Goal: Task Accomplishment & Management: Complete application form

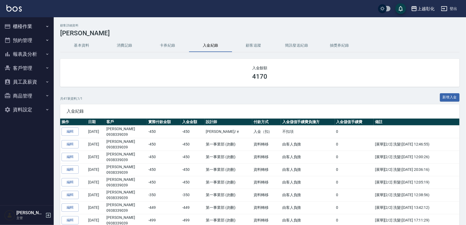
click at [31, 65] on button "客戶管理" at bounding box center [26, 68] width 49 height 14
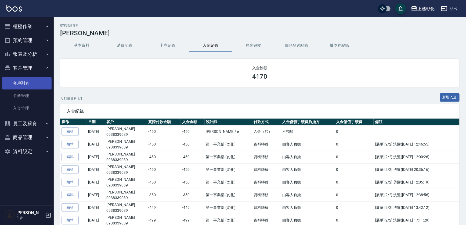
click at [31, 86] on link "客戶列表" at bounding box center [26, 83] width 49 height 12
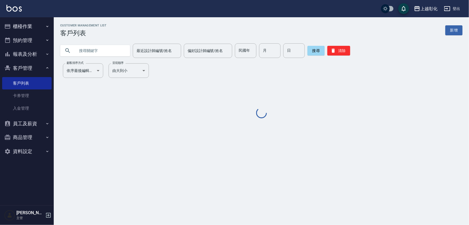
click at [102, 51] on input "text" at bounding box center [100, 50] width 51 height 15
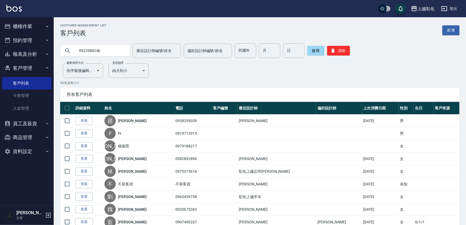
type input "0922988246"
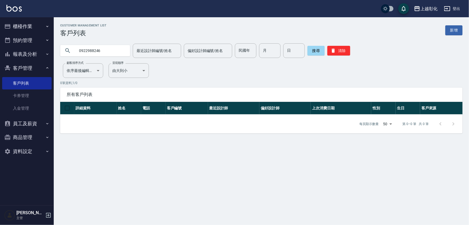
click at [110, 48] on input "0922988246" at bounding box center [100, 50] width 51 height 15
type input "0922988"
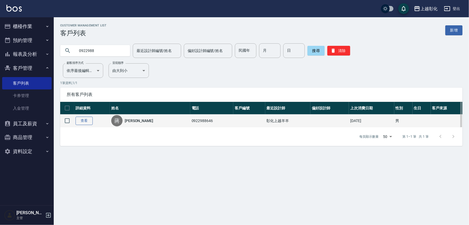
click at [85, 123] on link "查看" at bounding box center [84, 120] width 17 height 8
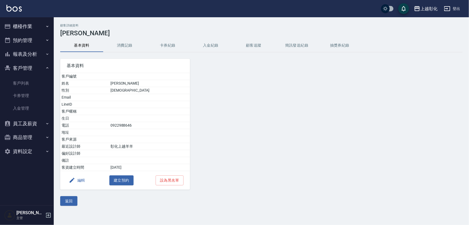
click at [208, 47] on button "入金紀錄" at bounding box center [210, 45] width 43 height 13
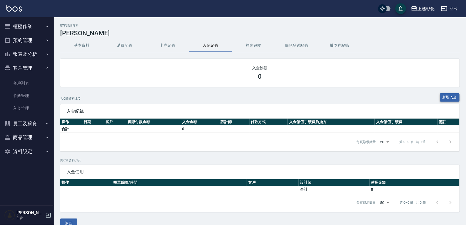
click at [440, 95] on button "新增入金" at bounding box center [450, 97] width 20 height 8
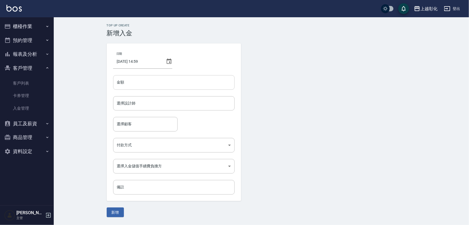
click at [211, 81] on input "金額" at bounding box center [174, 82] width 122 height 15
type input "2"
type input "2020"
click at [169, 61] on icon at bounding box center [169, 61] width 6 height 6
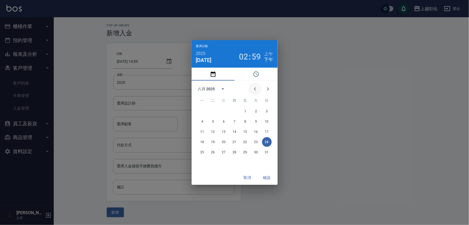
click at [252, 87] on icon "Previous month" at bounding box center [255, 89] width 6 height 6
click at [268, 88] on icon "Next month" at bounding box center [268, 89] width 6 height 6
click at [255, 90] on icon "Previous month" at bounding box center [255, 89] width 6 height 6
click at [273, 90] on button "Next month" at bounding box center [268, 88] width 13 height 13
click at [255, 90] on icon "Previous month" at bounding box center [255, 89] width 6 height 6
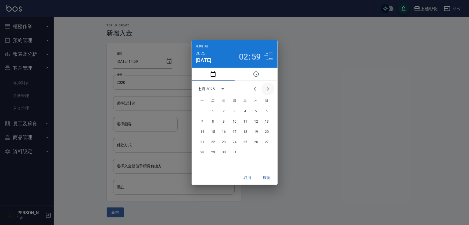
click at [266, 89] on icon "Next month" at bounding box center [268, 89] width 6 height 6
click at [253, 90] on icon "Previous month" at bounding box center [255, 89] width 6 height 6
click at [267, 90] on icon "Next month" at bounding box center [268, 88] width 2 height 3
click at [258, 91] on button "Previous month" at bounding box center [255, 88] width 13 height 13
click at [272, 88] on button "Next month" at bounding box center [268, 88] width 13 height 13
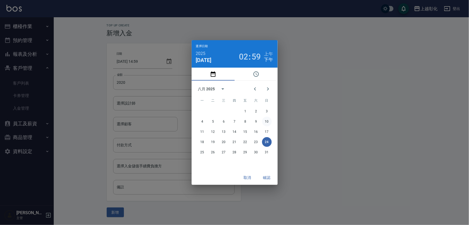
click at [265, 123] on button "10" at bounding box center [267, 121] width 10 height 10
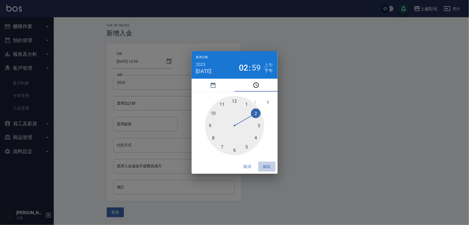
click at [267, 166] on button "確認" at bounding box center [266, 166] width 17 height 10
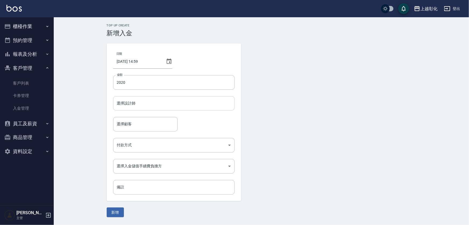
click at [143, 107] on input "選擇設計師" at bounding box center [174, 102] width 117 height 9
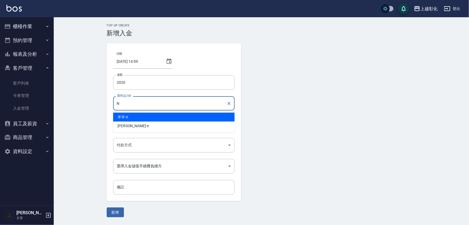
click at [146, 118] on div "羊羊 -n" at bounding box center [174, 116] width 122 height 9
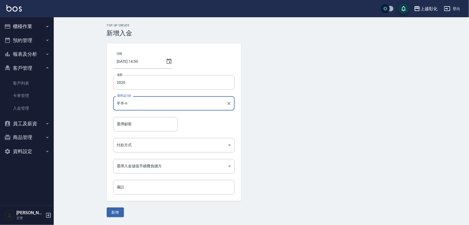
type input "羊羊-n"
click at [142, 132] on div "日期 2025/08/10 14:59 金額 2020 金額 選擇設計師 羊羊-n 選擇設計師 選擇顧客 選擇顧客 付款方式 ​ 付款方式 選擇入金儲值手續費…" at bounding box center [174, 121] width 134 height 157
click at [145, 127] on input "選擇顧客" at bounding box center [146, 123] width 60 height 9
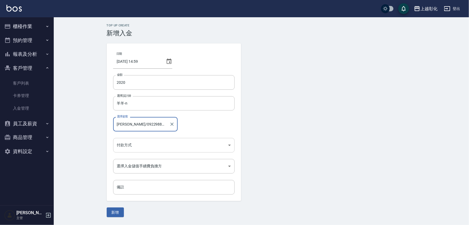
type input "蔣鎧俊/0922988646"
click at [128, 144] on body "上越彰化 登出 櫃檯作業 打帳單 帳單列表 現金收支登錄 材料自購登錄 每日結帳 排班表 現場電腦打卡 預約管理 預約管理 單日預約紀錄 單週預約紀錄 報表及…" at bounding box center [234, 112] width 469 height 225
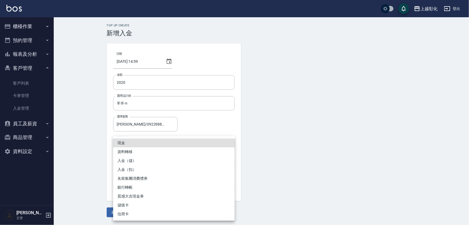
click at [131, 161] on li "入金（儲）" at bounding box center [174, 160] width 122 height 9
type input "入金（儲）"
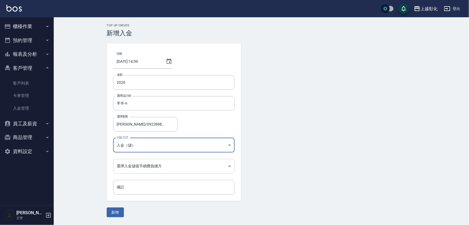
click at [132, 161] on body "上越彰化 登出 櫃檯作業 打帳單 帳單列表 現金收支登錄 材料自購登錄 每日結帳 排班表 現場電腦打卡 預約管理 預約管理 單日預約紀錄 單週預約紀錄 報表及…" at bounding box center [234, 112] width 469 height 225
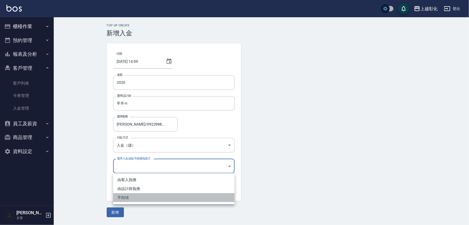
click at [129, 197] on li "不扣項" at bounding box center [174, 197] width 122 height 9
type input "WITHOUTHANDLINGFEE"
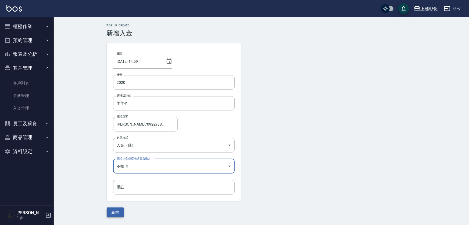
click at [121, 210] on button "新增" at bounding box center [115, 212] width 17 height 10
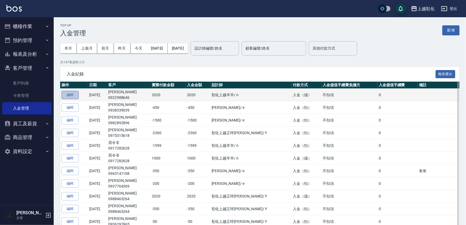
click at [67, 94] on button "編輯" at bounding box center [70, 95] width 17 height 8
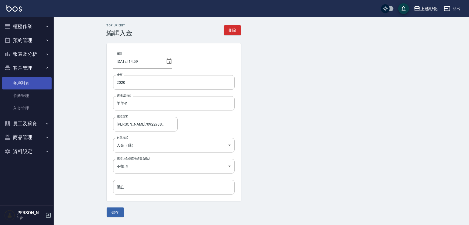
click at [22, 82] on link "客戶列表" at bounding box center [26, 83] width 49 height 12
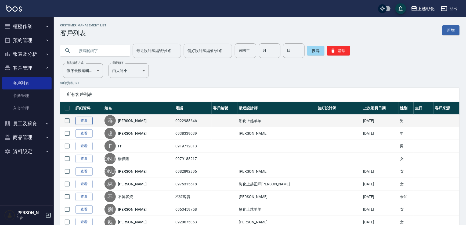
click at [84, 124] on link "查看" at bounding box center [84, 120] width 17 height 8
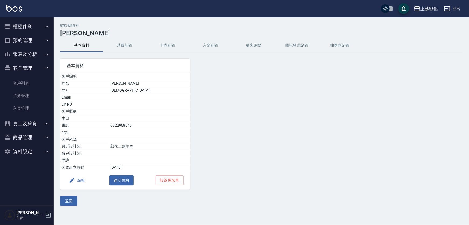
click at [200, 54] on div at bounding box center [241, 120] width 102 height 137
click at [210, 35] on h3 "[PERSON_NAME]" at bounding box center [261, 33] width 403 height 8
click at [210, 44] on button "入金紀錄" at bounding box center [210, 45] width 43 height 13
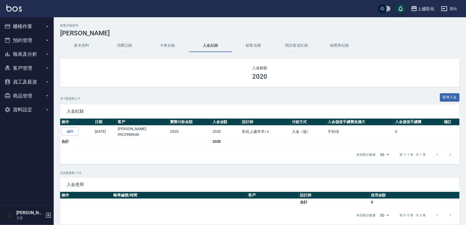
click at [36, 73] on button "客戶管理" at bounding box center [26, 68] width 49 height 14
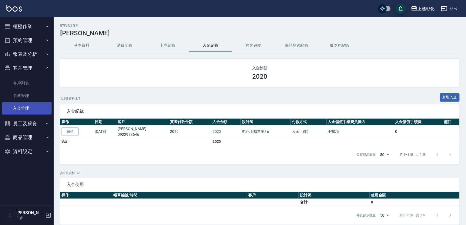
scroll to position [24, 0]
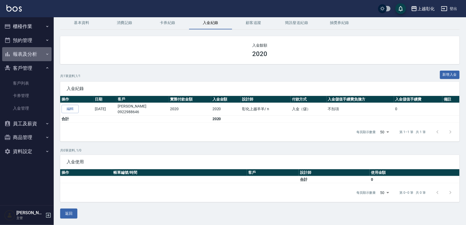
click at [35, 52] on button "報表及分析" at bounding box center [26, 54] width 49 height 14
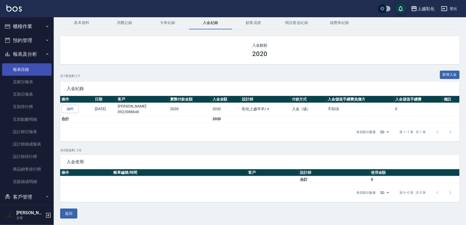
scroll to position [81, 0]
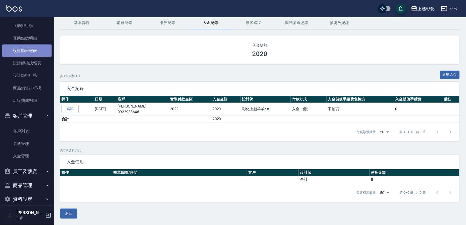
click at [32, 51] on link "設計師日報表" at bounding box center [26, 50] width 49 height 12
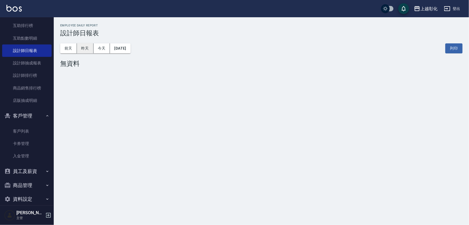
click at [81, 47] on button "昨天" at bounding box center [85, 48] width 17 height 10
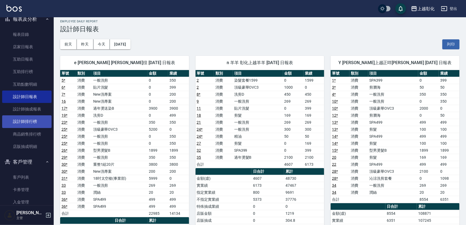
scroll to position [8, 0]
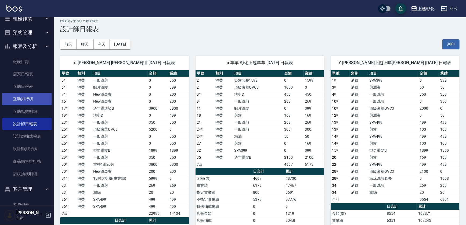
click at [35, 100] on link "互助排行榜" at bounding box center [26, 98] width 49 height 12
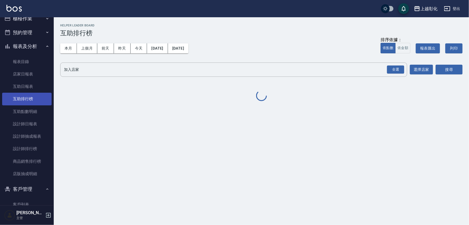
drag, startPoint x: 39, startPoint y: 77, endPoint x: 35, endPoint y: 97, distance: 20.6
click at [39, 77] on link "店家日報表" at bounding box center [26, 74] width 49 height 12
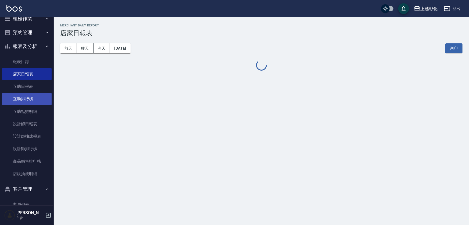
click at [29, 90] on link "互助日報表" at bounding box center [26, 86] width 49 height 12
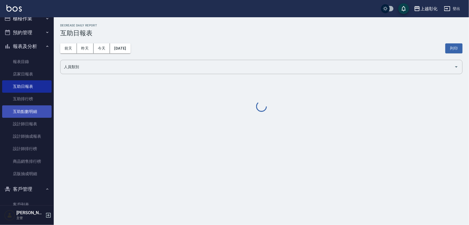
click at [33, 105] on link "互助點數明細" at bounding box center [26, 111] width 49 height 12
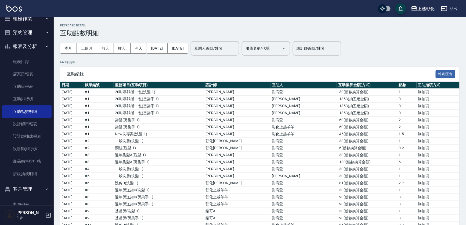
click at [165, 28] on div "Decrease Detail 互助點數明細" at bounding box center [260, 30] width 400 height 13
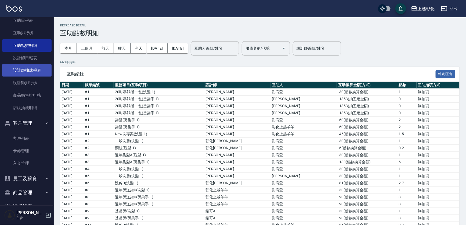
scroll to position [88, 0]
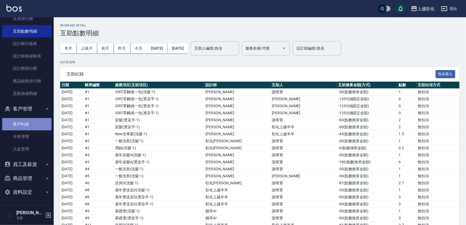
click at [26, 122] on link "客戶列表" at bounding box center [26, 124] width 49 height 12
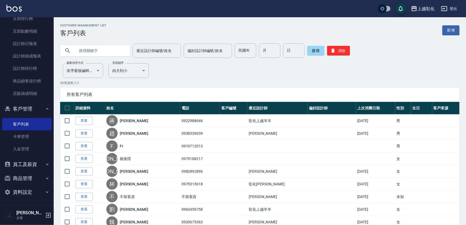
click at [85, 51] on input "text" at bounding box center [100, 50] width 51 height 15
type input "0953680715"
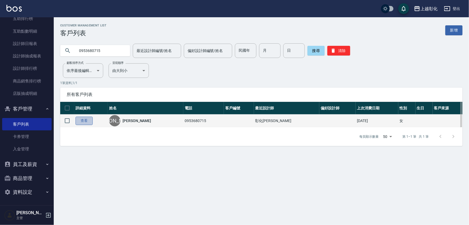
click at [84, 122] on link "查看" at bounding box center [84, 120] width 17 height 8
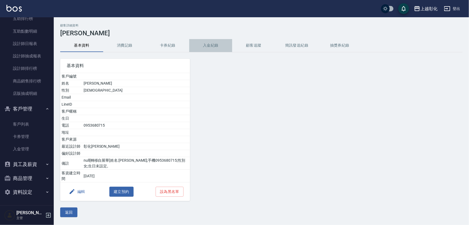
click at [211, 44] on button "入金紀錄" at bounding box center [210, 45] width 43 height 13
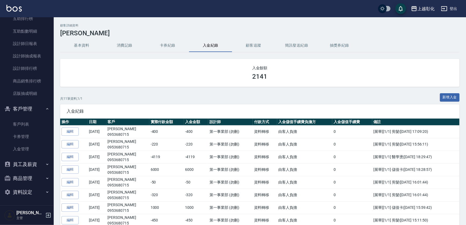
click at [442, 99] on button "新增入金" at bounding box center [450, 97] width 20 height 8
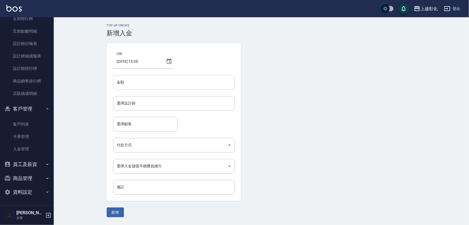
click at [166, 80] on input "金額" at bounding box center [174, 82] width 122 height 15
type input "-720"
click at [137, 102] on input "選擇設計師" at bounding box center [174, 102] width 117 height 9
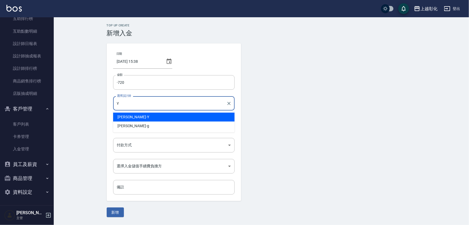
drag, startPoint x: 120, startPoint y: 117, endPoint x: 120, endPoint y: 127, distance: 10.0
click at [120, 124] on ul "YURI -Y Gary -g" at bounding box center [174, 121] width 122 height 22
click at [132, 118] on div "YURI -Y" at bounding box center [174, 116] width 122 height 9
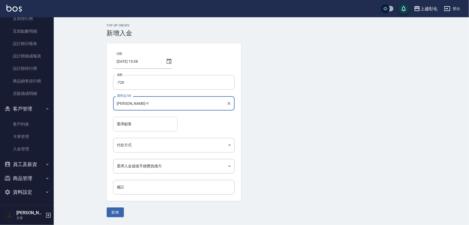
type input "[PERSON_NAME]-Y"
click at [130, 123] on div "選擇顧客 選擇顧客" at bounding box center [145, 124] width 65 height 14
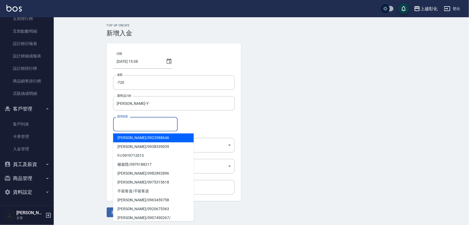
click at [133, 120] on input "選擇顧客" at bounding box center [146, 123] width 60 height 9
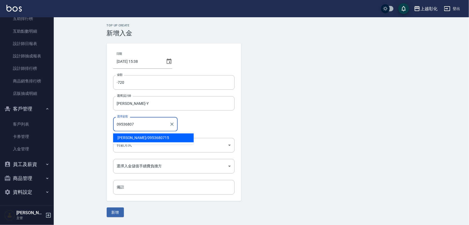
click at [136, 136] on span "李玉芳 / 0953680715" at bounding box center [153, 137] width 81 height 9
type input "李玉芳/0953680715"
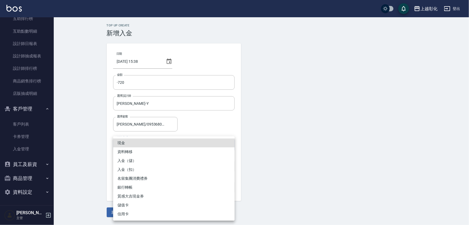
click at [129, 144] on body "上越彰化 登出 櫃檯作業 打帳單 帳單列表 現金收支登錄 材料自購登錄 每日結帳 排班表 現場電腦打卡 預約管理 預約管理 單日預約紀錄 單週預約紀錄 報表及…" at bounding box center [234, 112] width 469 height 225
click at [131, 168] on li "入金（扣）" at bounding box center [174, 169] width 122 height 9
type input "入金（扣）"
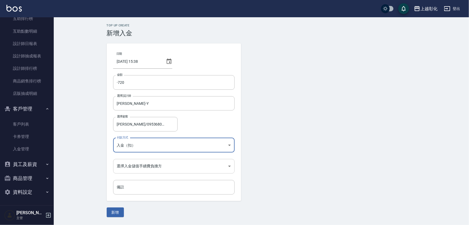
click at [126, 163] on body "上越彰化 登出 櫃檯作業 打帳單 帳單列表 現金收支登錄 材料自購登錄 每日結帳 排班表 現場電腦打卡 預約管理 預約管理 單日預約紀錄 單週預約紀錄 報表及…" at bounding box center [234, 112] width 469 height 225
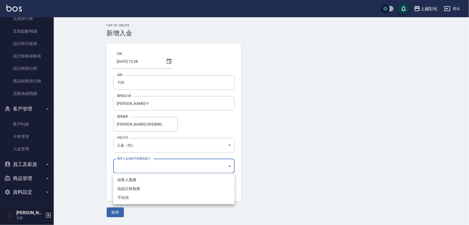
click at [124, 198] on li "不扣項" at bounding box center [174, 197] width 122 height 9
type input "WITHOUTHANDLINGFEE"
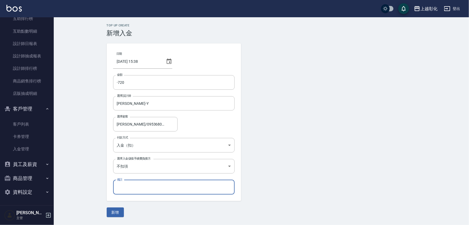
click at [123, 183] on div "備註 備註" at bounding box center [174, 187] width 122 height 15
click at [129, 188] on input "備註" at bounding box center [174, 187] width 122 height 15
click at [150, 215] on form "日期 2025/08/24 15:38 金額 -720 金額 選擇設計師 YURI-Y 選擇設計師 選擇顧客 李玉芳/0953680715 選擇顧客 付款方式…" at bounding box center [262, 129] width 310 height 173
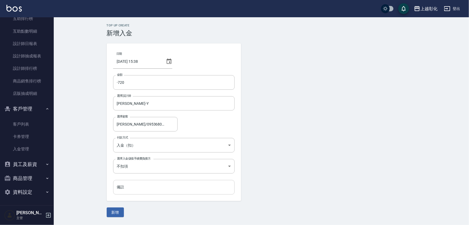
click at [124, 188] on input "備註" at bounding box center [174, 187] width 122 height 15
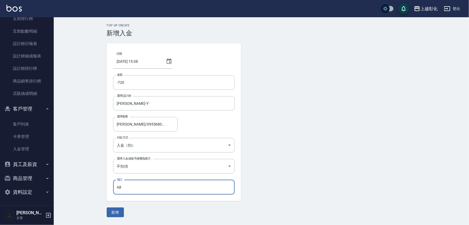
type input "A"
click at [141, 208] on form "日期 2025/08/24 15:38 金額 -720 金額 選擇設計師 YURI-Y 選擇設計師 選擇顧客 李玉芳/0953680715 選擇顧客 付款方式…" at bounding box center [262, 129] width 310 height 173
click at [137, 185] on input "媽/370 女兒350" at bounding box center [174, 187] width 122 height 15
type input "媽/370 女兒/350"
click at [149, 203] on form "日期 2025/08/24 15:38 金額 -720 金額 選擇設計師 YURI-Y 選擇設計師 選擇顧客 李玉芳/0953680715 選擇顧客 付款方式…" at bounding box center [262, 129] width 310 height 173
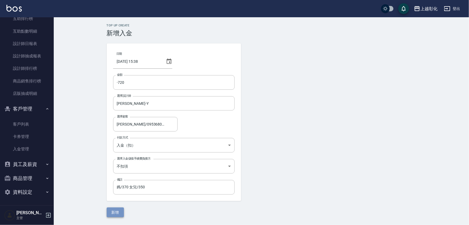
click at [118, 211] on button "新增" at bounding box center [115, 212] width 17 height 10
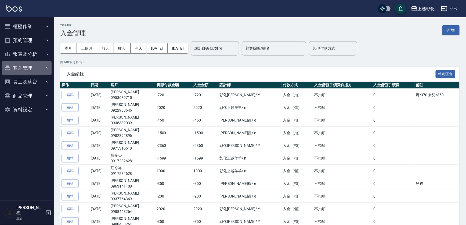
click at [20, 69] on button "客戶管理" at bounding box center [26, 68] width 49 height 14
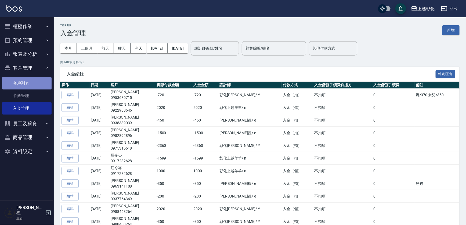
click at [15, 83] on link "客戶列表" at bounding box center [26, 83] width 49 height 12
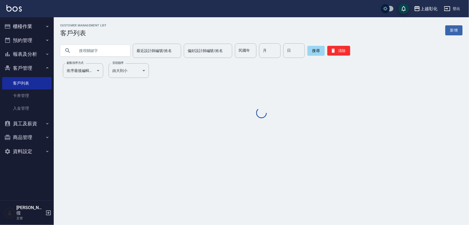
click at [91, 49] on input "text" at bounding box center [100, 50] width 51 height 15
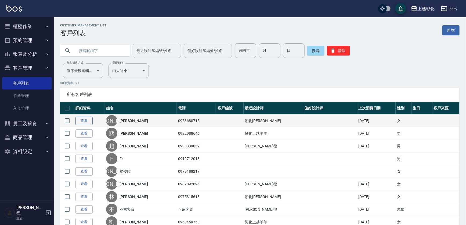
click at [82, 123] on link "查看" at bounding box center [84, 120] width 17 height 8
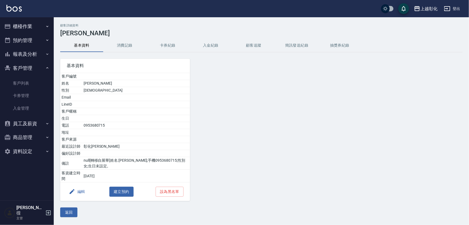
click at [209, 44] on button "入金紀錄" at bounding box center [210, 45] width 43 height 13
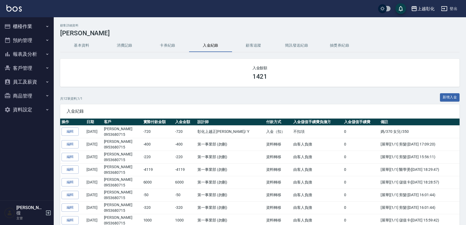
click at [30, 31] on button "櫃檯作業" at bounding box center [26, 26] width 49 height 14
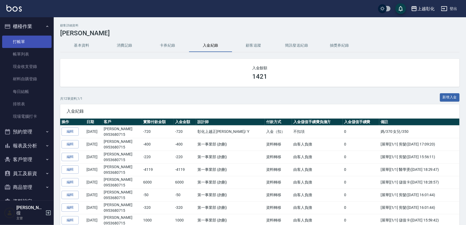
click at [35, 42] on link "打帳單" at bounding box center [26, 41] width 49 height 12
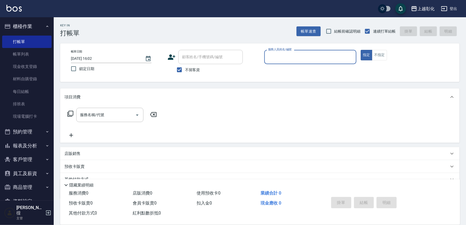
click at [187, 71] on span "不留客資" at bounding box center [192, 70] width 15 height 6
click at [185, 71] on input "不留客資" at bounding box center [179, 69] width 11 height 11
checkbox input "false"
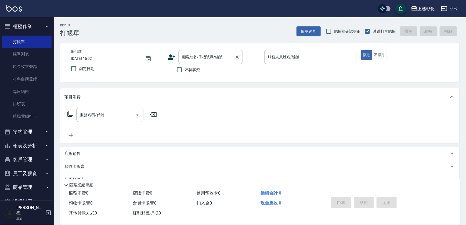
click at [194, 58] on div "顧客姓名/手機號碼/編號 顧客姓名/手機號碼/編號" at bounding box center [211, 57] width 65 height 14
click at [194, 57] on input "[PERSON_NAME]/0906857506/null" at bounding box center [204, 56] width 46 height 9
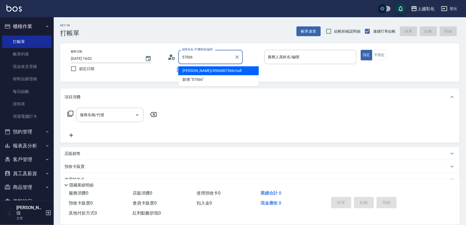
click at [201, 72] on li "[PERSON_NAME]/0906857566/null" at bounding box center [219, 70] width 81 height 9
type input "[PERSON_NAME]/0906857566/null"
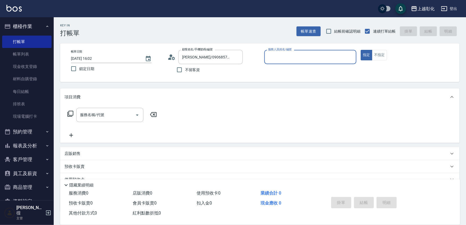
click at [361, 50] on button "指定" at bounding box center [367, 55] width 12 height 10
type button "true"
click at [305, 64] on p at bounding box center [311, 67] width 92 height 6
click at [306, 63] on div "服務人員姓名/編號" at bounding box center [311, 57] width 92 height 14
type input "ㄕ"
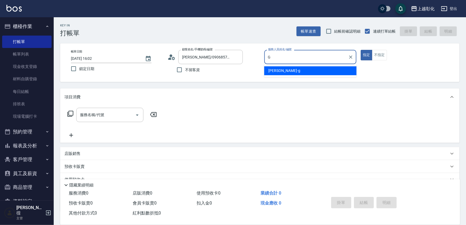
type input "[PERSON_NAME]"
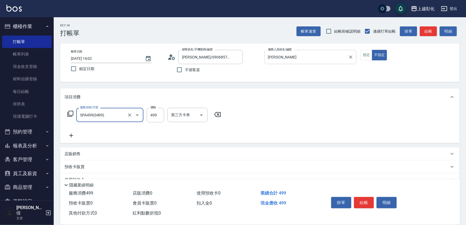
type input "SPA499(0499)"
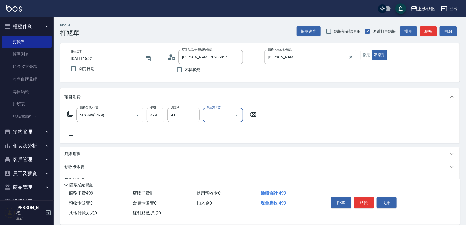
type input "[PERSON_NAME]-41"
type input "儲值卡"
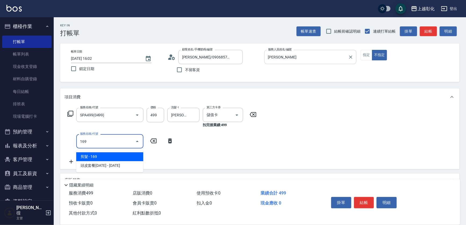
type input "剪髮(169)"
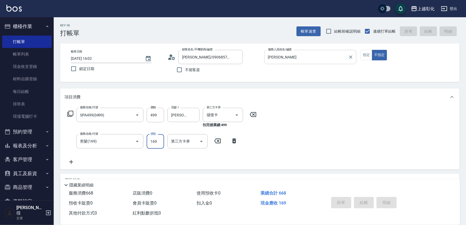
type input "[DATE] 16:03"
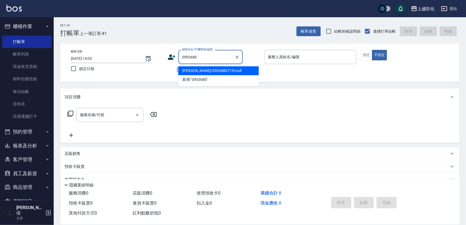
type input "[PERSON_NAME]/0953680715/null"
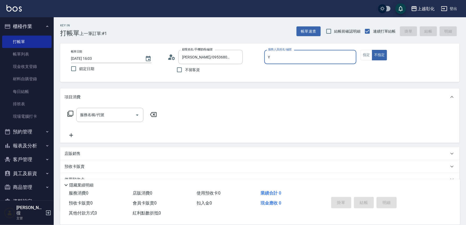
type input "[PERSON_NAME]-Y"
type button "false"
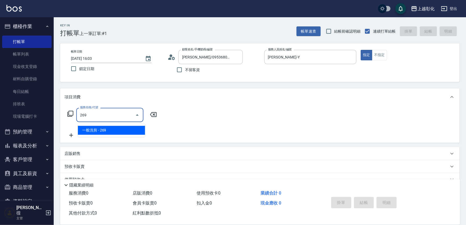
type input "一般洗剪(269)"
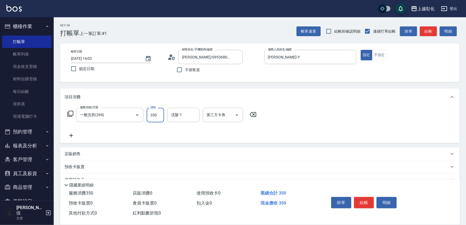
type input "350"
type input "羊羊-n"
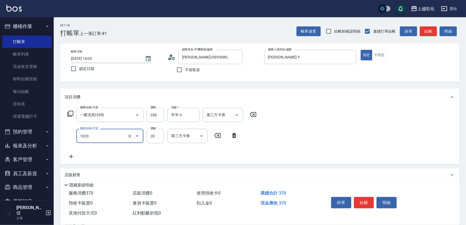
type input "潤絲(1020)"
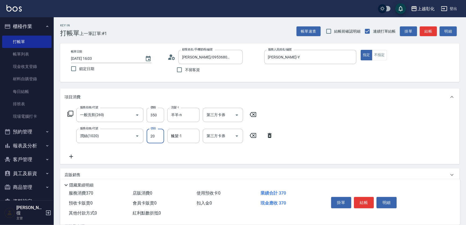
type input "羊羊-n"
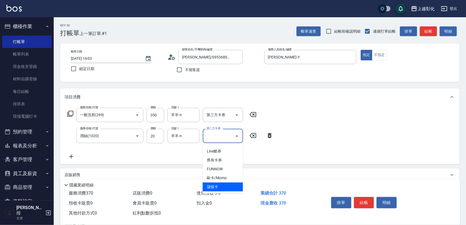
type input "儲值卡"
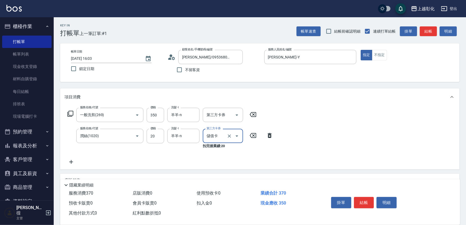
click at [218, 117] on input "第三方卡券" at bounding box center [218, 114] width 27 height 9
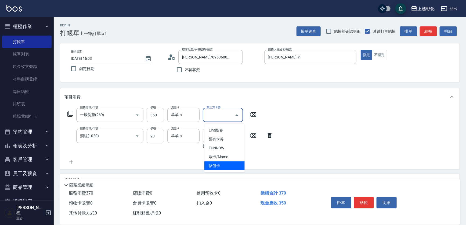
type input "儲值卡"
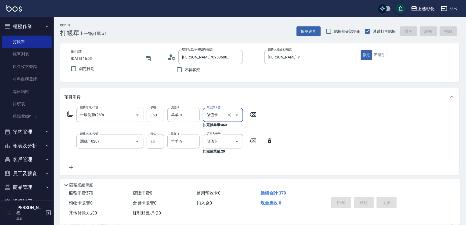
type input "[DATE] 16:04"
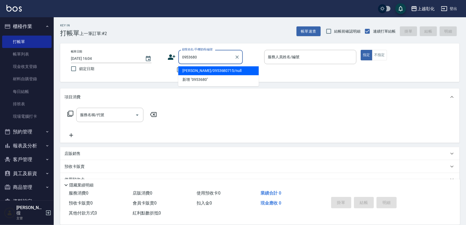
type input "[PERSON_NAME]/0953680715/null"
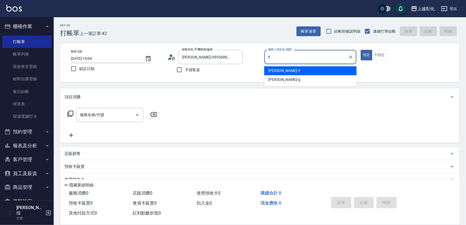
type input "[PERSON_NAME]-Y"
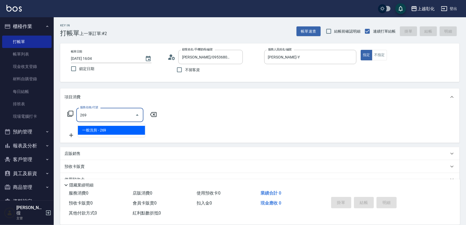
type input "一般洗剪(269)"
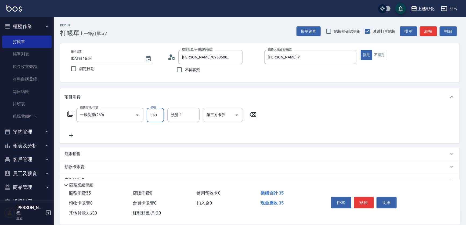
type input "350"
type input "4"
type input "[PERSON_NAME]-24"
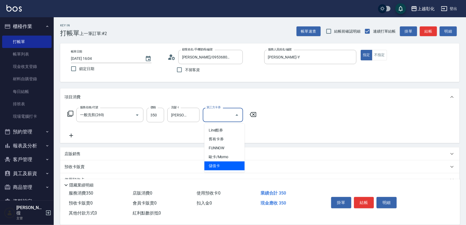
type input "儲值卡"
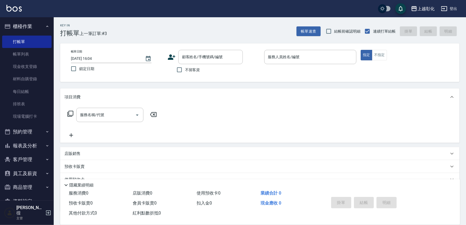
click at [192, 73] on label "不留客資" at bounding box center [187, 69] width 26 height 11
click at [185, 73] on input "不留客資" at bounding box center [179, 69] width 11 height 11
checkbox input "true"
type input "[PERSON_NAME]-e"
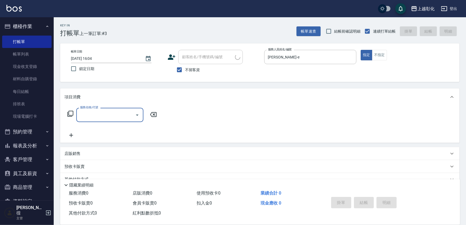
type input "[PERSON_NAME]/0922112378/"
type input "5"
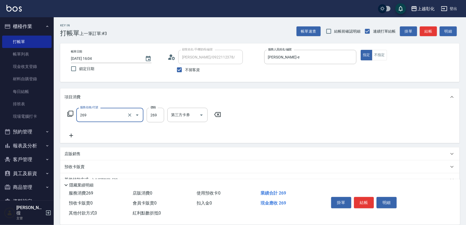
type input "一般洗剪(269)"
type input "350"
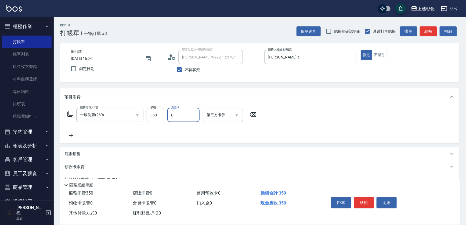
type input "[PERSON_NAME]-e"
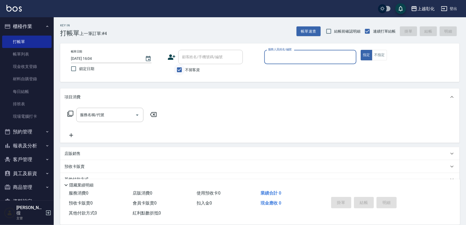
click at [193, 73] on label "不留客資" at bounding box center [187, 69] width 26 height 11
click at [185, 73] on input "不留客資" at bounding box center [179, 69] width 11 height 11
checkbox input "false"
click at [207, 59] on input "顧客姓名/手機號碼/編號" at bounding box center [211, 56] width 60 height 9
type input "[PERSON_NAME]/0953680715/null"
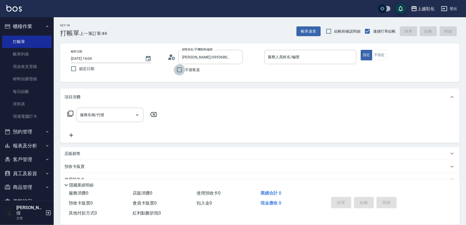
click at [181, 73] on input "不留客資" at bounding box center [179, 69] width 11 height 11
checkbox input "true"
click at [183, 72] on input "不留客資" at bounding box center [179, 69] width 11 height 11
checkbox input "false"
click at [195, 56] on input "顧客姓名/手機號碼/編號" at bounding box center [207, 56] width 52 height 9
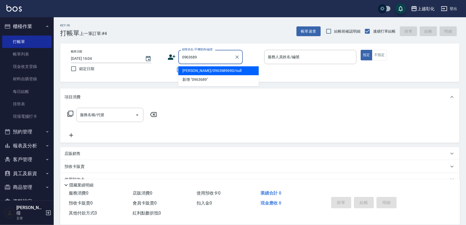
type input "[PERSON_NAME]/0963689690/null"
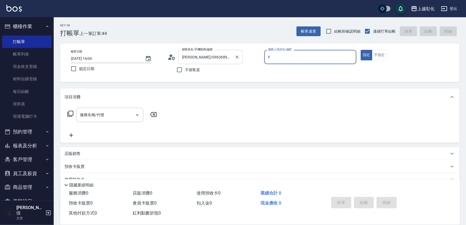
type input "[PERSON_NAME]-Y"
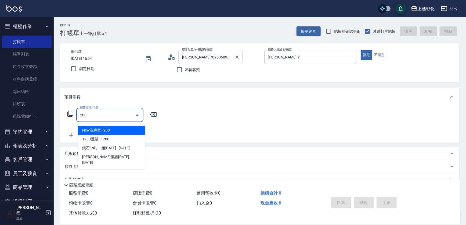
type input "New洗專案(200)"
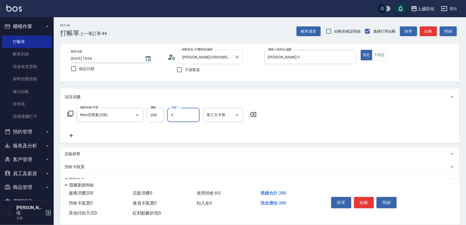
type input "[PERSON_NAME]-Y"
click at [153, 115] on input "200" at bounding box center [155, 115] width 17 height 15
type input "250"
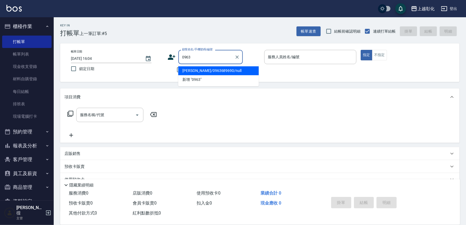
type input "[PERSON_NAME]/0963689690/null"
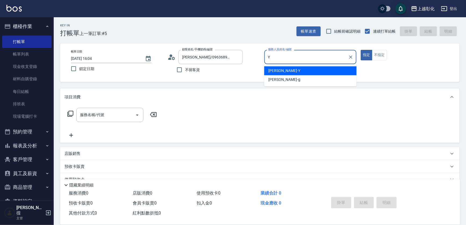
type input "[PERSON_NAME]-Y"
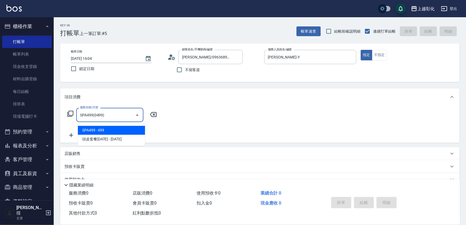
type input "SPA499(0499)"
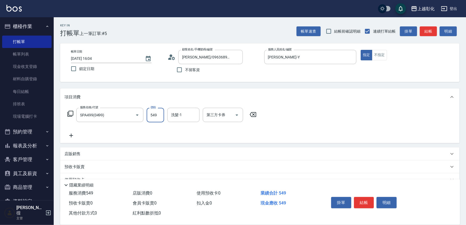
type input "549"
type input "[PERSON_NAME]-24"
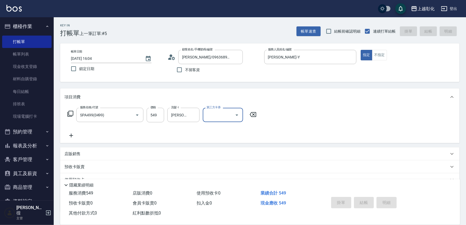
type input "[DATE] 16:05"
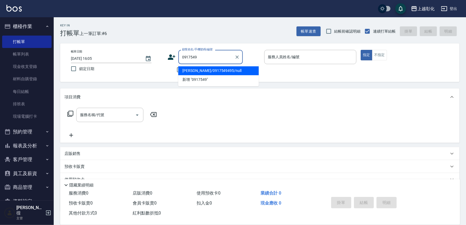
type input "[PERSON_NAME]/0917549495/null"
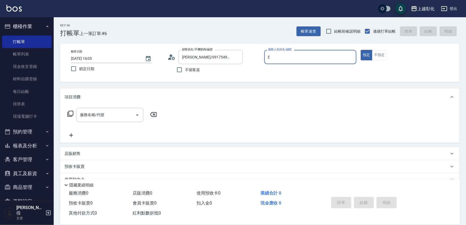
type input "[PERSON_NAME]-e"
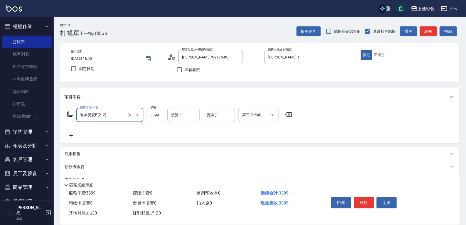
type input "過年燙髮B(212)"
type input "2100"
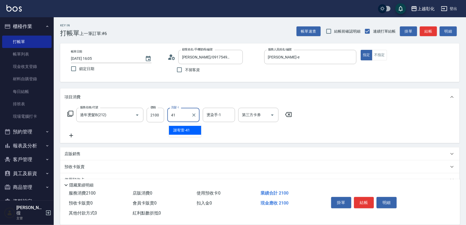
type input "[PERSON_NAME]-41"
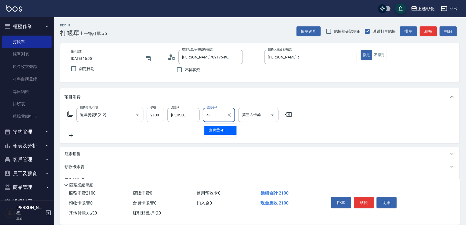
type input "[PERSON_NAME]-41"
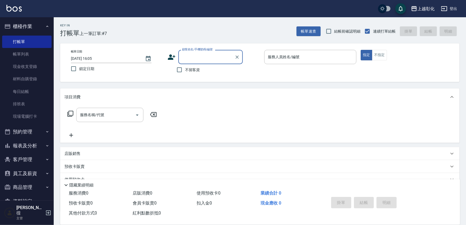
click at [191, 72] on span "不留客資" at bounding box center [192, 70] width 15 height 6
click at [185, 72] on input "不留客資" at bounding box center [179, 69] width 11 height 11
checkbox input "true"
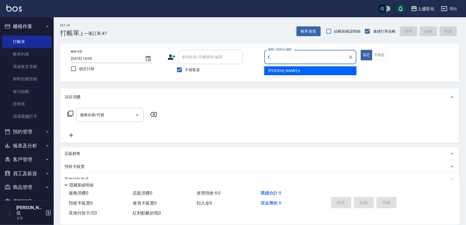
type input "[PERSON_NAME]-e"
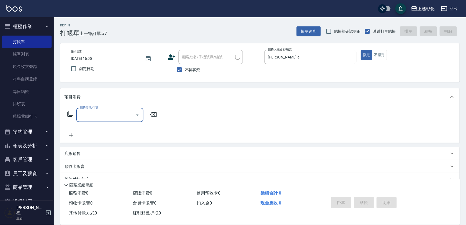
type input "[PERSON_NAME]/0922112378/"
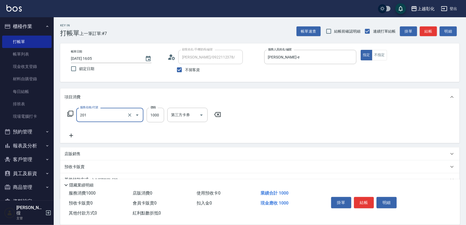
type input "基礎燙(201)"
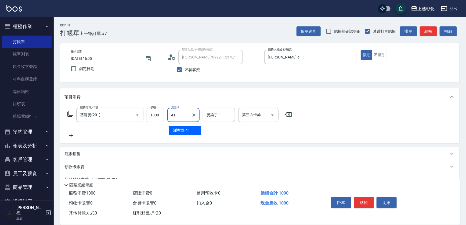
type input "[PERSON_NAME]-41"
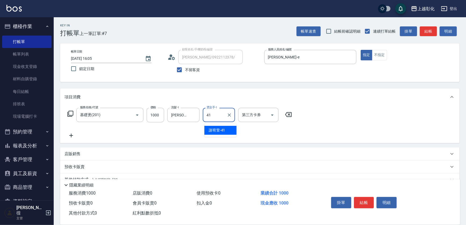
type input "[PERSON_NAME]-41"
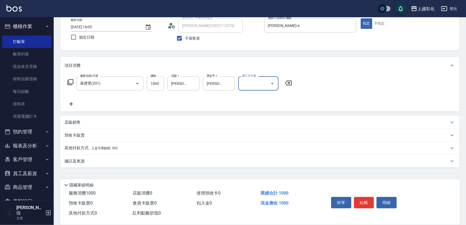
scroll to position [34, 0]
click at [102, 149] on span "入金可用餘額: 592" at bounding box center [104, 148] width 26 height 4
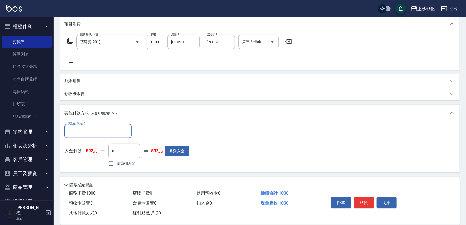
scroll to position [0, 0]
click at [94, 136] on input "其他付款方式" at bounding box center [98, 130] width 62 height 9
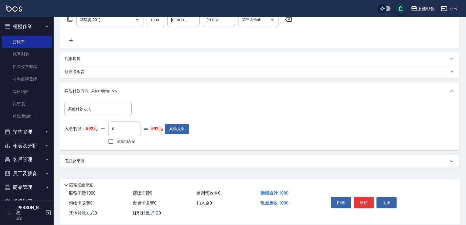
click at [164, 104] on div "其他付款方式 其他付款方式" at bounding box center [127, 109] width 125 height 14
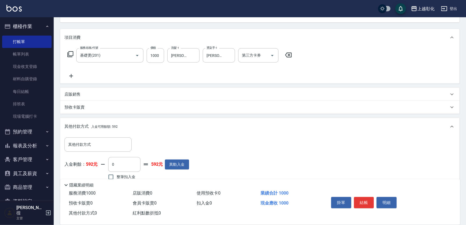
scroll to position [98, 0]
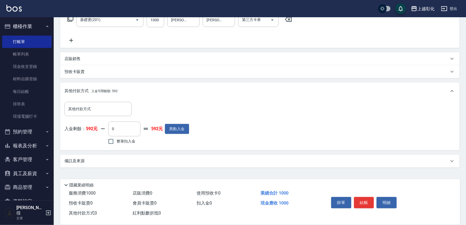
click at [89, 162] on div "備註及來源" at bounding box center [257, 161] width 385 height 6
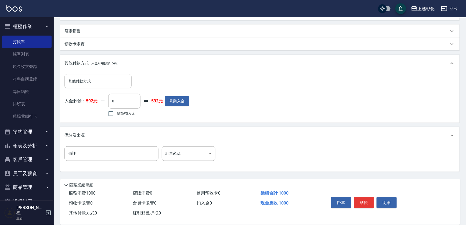
scroll to position [129, 0]
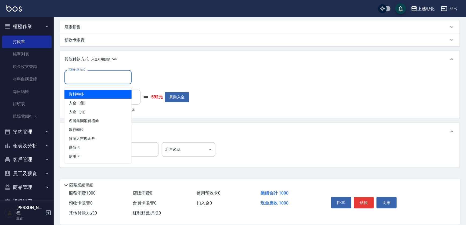
click at [96, 80] on input "其他付款方式" at bounding box center [98, 76] width 62 height 9
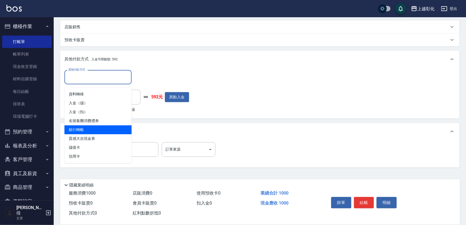
click at [96, 130] on span "銀行轉帳" at bounding box center [98, 129] width 67 height 9
type input "銀行轉帳"
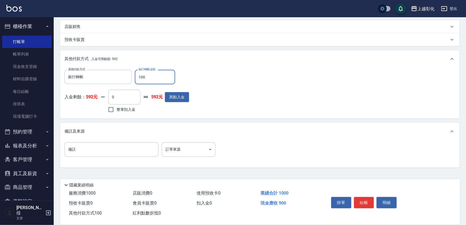
type input "1000"
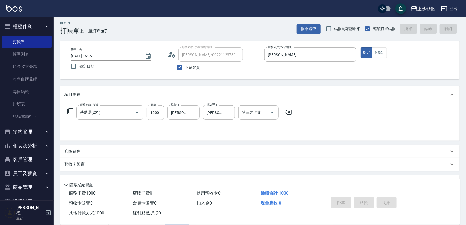
scroll to position [0, 0]
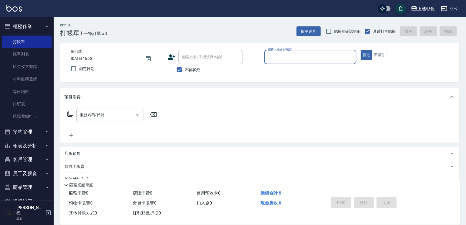
drag, startPoint x: 195, startPoint y: 70, endPoint x: 198, endPoint y: 65, distance: 5.8
click at [195, 70] on span "不留客資" at bounding box center [192, 70] width 15 height 6
click at [185, 70] on input "不留客資" at bounding box center [179, 69] width 11 height 11
checkbox input "false"
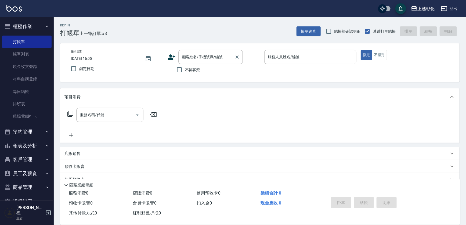
click at [204, 57] on div "顧客姓名/手機號碼/編號 顧客姓名/手機號碼/編號" at bounding box center [211, 57] width 65 height 14
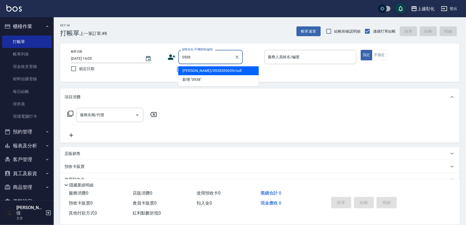
type input "[PERSON_NAME]/0938339039/null"
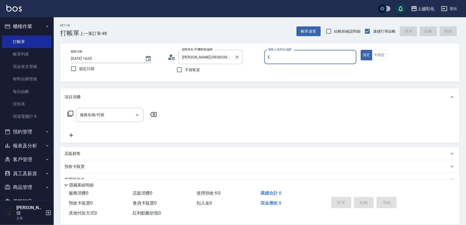
type input "[PERSON_NAME]-e"
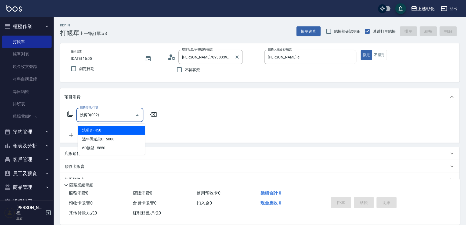
type input "洗剪D(002)"
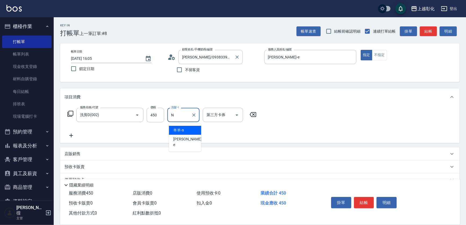
type input "羊羊-n"
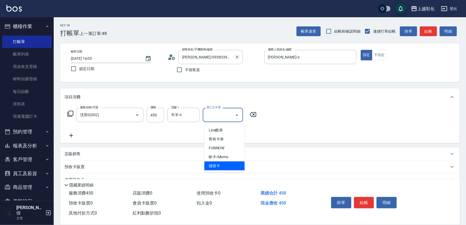
type input "儲值卡"
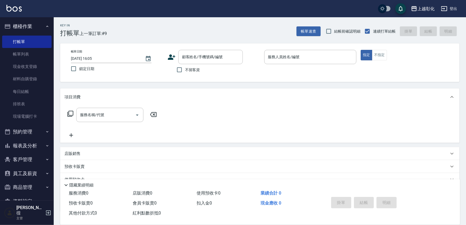
click at [195, 67] on label "不留客資" at bounding box center [187, 69] width 26 height 11
click at [185, 67] on input "不留客資" at bounding box center [179, 69] width 11 height 11
checkbox input "true"
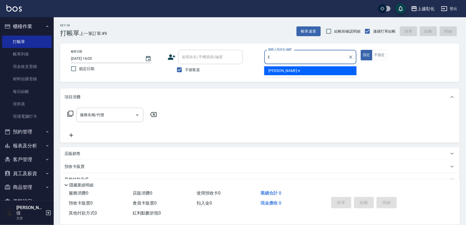
type input "[PERSON_NAME]-e"
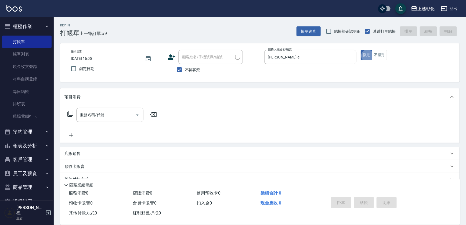
type input "[PERSON_NAME]/0922112378/"
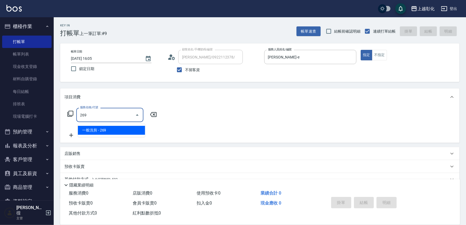
type input "一般洗剪(269)"
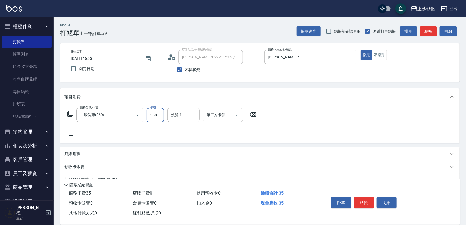
type input "350"
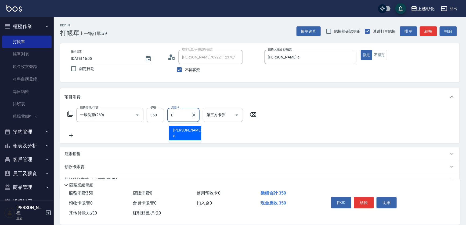
type input "[PERSON_NAME]-e"
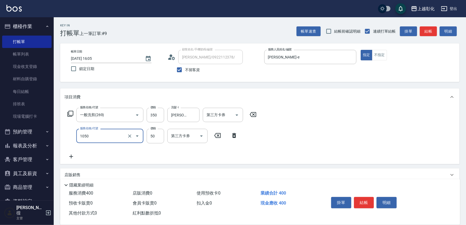
type input "精油(1050)"
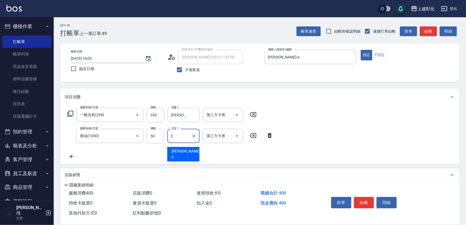
type input "[PERSON_NAME]-e"
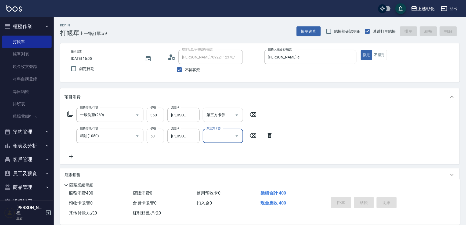
type input "[DATE] 16:06"
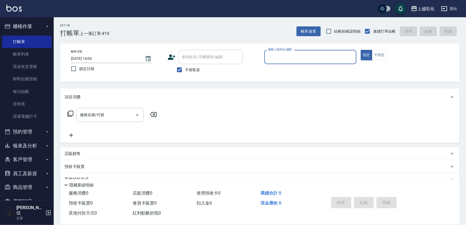
click at [195, 67] on label "不留客資" at bounding box center [187, 69] width 26 height 11
click at [185, 67] on input "不留客資" at bounding box center [179, 69] width 11 height 11
checkbox input "false"
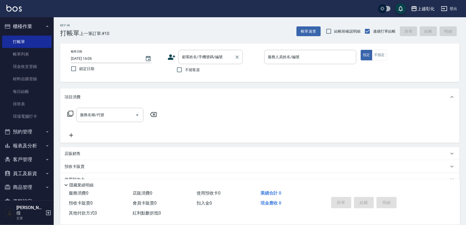
click at [203, 56] on div "顧客姓名/手機號碼/編號 顧客姓名/手機號碼/編號" at bounding box center [211, 57] width 65 height 14
click at [204, 55] on input "[PERSON_NAME]/0970227769/null" at bounding box center [204, 56] width 46 height 9
click at [203, 56] on input "[PERSON_NAME]/0970227769/null" at bounding box center [204, 56] width 46 height 9
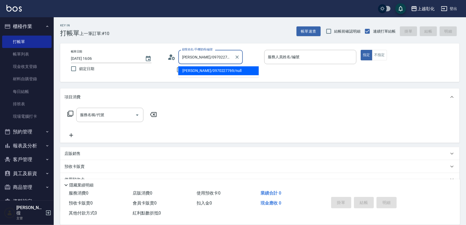
click at [201, 56] on input "[PERSON_NAME]/0970227769/null" at bounding box center [207, 56] width 52 height 9
type input "[PERSON_NAME]/0970970220227769/null"
click at [201, 56] on input "[PERSON_NAME]/0970970220227769/null" at bounding box center [207, 56] width 52 height 9
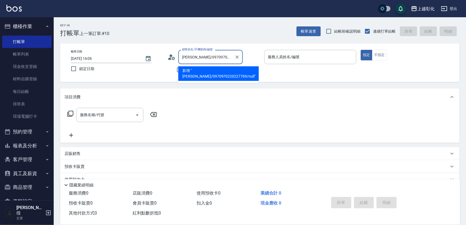
click at [201, 56] on input "[PERSON_NAME]/0970970220227769/null" at bounding box center [207, 56] width 52 height 9
type input "2"
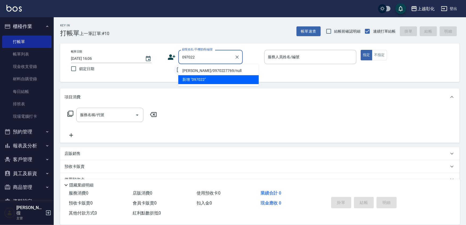
type input "097022"
click at [176, 69] on input "不留客資" at bounding box center [179, 69] width 11 height 11
checkbox input "true"
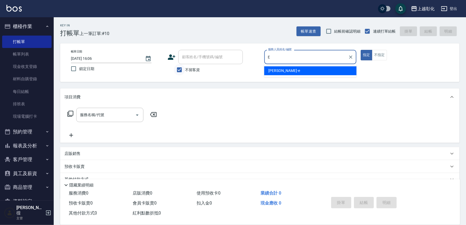
type input "[PERSON_NAME]-e"
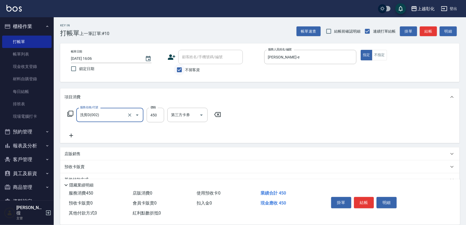
type input "洗剪D(002)"
type input "450"
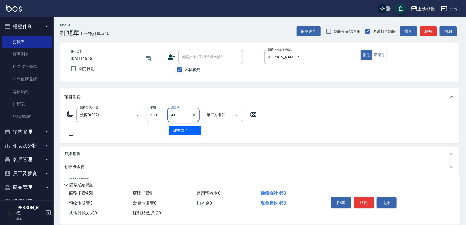
type input "[PERSON_NAME]-41"
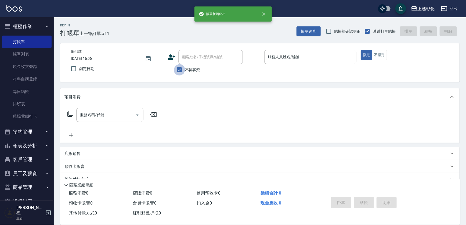
click at [176, 68] on input "不留客資" at bounding box center [179, 69] width 11 height 11
checkbox input "false"
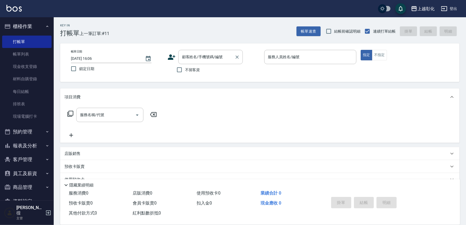
click at [183, 56] on div "顧客姓名/手機號碼/編號 顧客姓名/手機號碼/編號" at bounding box center [211, 57] width 65 height 14
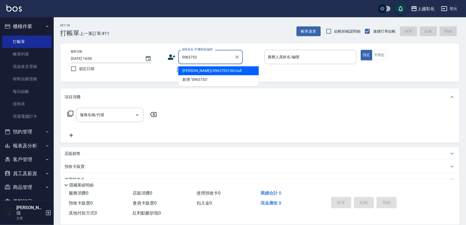
type input "[PERSON_NAME]/0963753130/null"
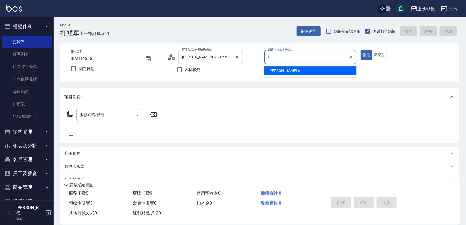
type input "[PERSON_NAME]-e"
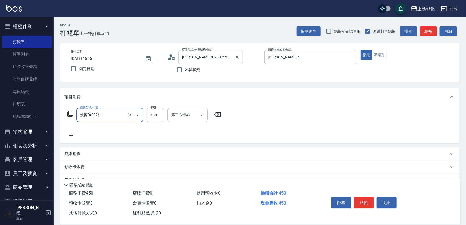
type input "洗剪D(002)"
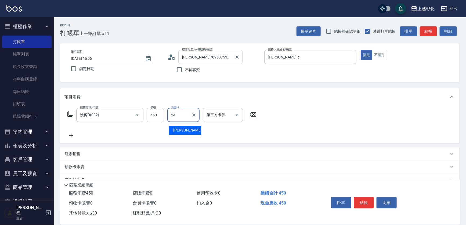
type input "[PERSON_NAME]-24"
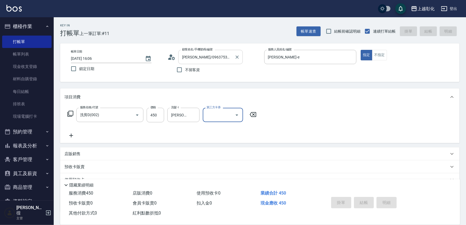
type input "[DATE] 16:07"
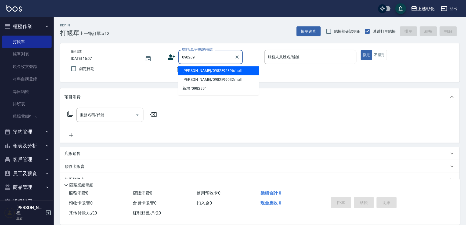
type input "[PERSON_NAME]/0982892896/null"
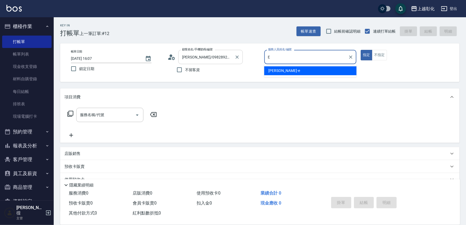
type input "[PERSON_NAME]-e"
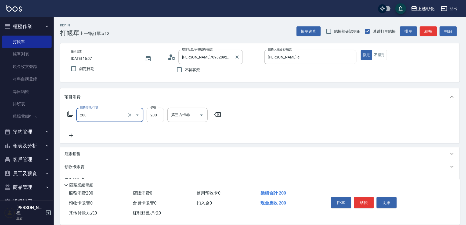
type input "New洗專案(200)"
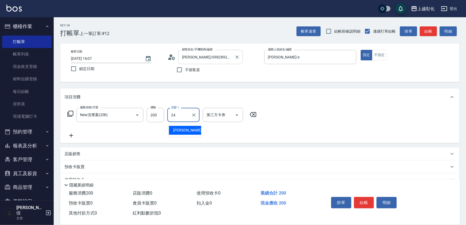
type input "[PERSON_NAME]-24"
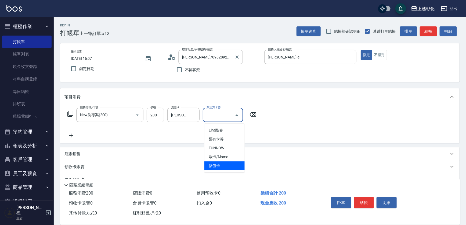
type input "儲值卡"
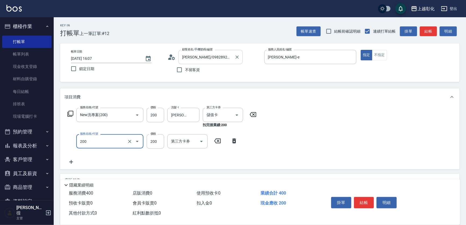
type input "New洗專案(200)"
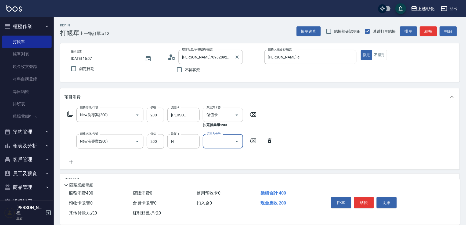
type input "羊羊-n"
type input "儲值卡"
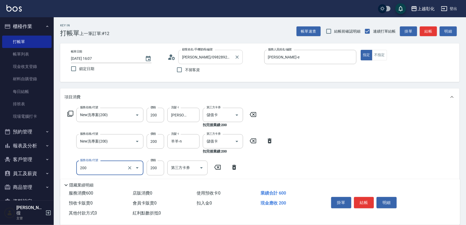
type input "New洗專案(200)"
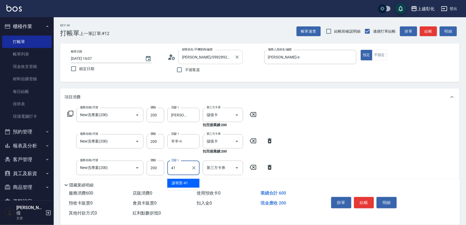
type input "[PERSON_NAME]-41"
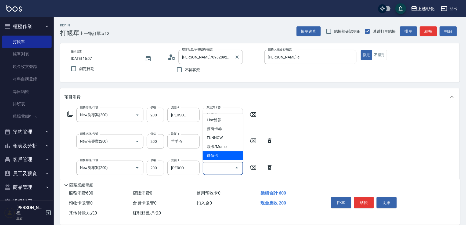
type input "儲值卡"
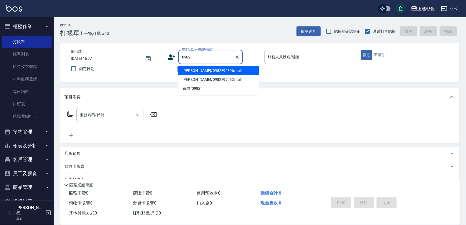
type input "[PERSON_NAME]/0982892896/null"
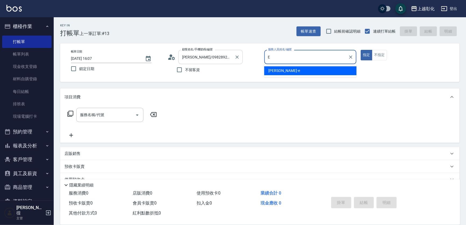
type input "[PERSON_NAME]-e"
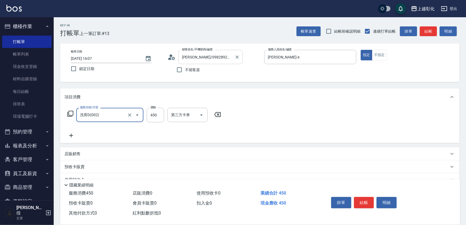
type input "洗剪D(002)"
type input "450"
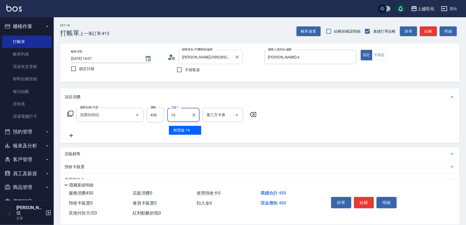
type input "[PERSON_NAME]-16"
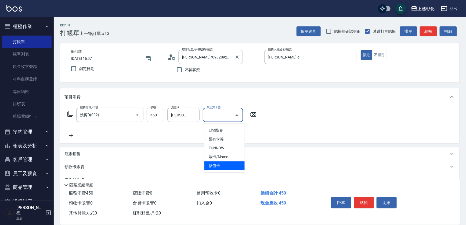
type input "儲值卡"
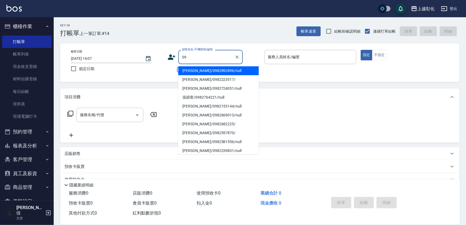
type input "[PERSON_NAME]/0982892896/null"
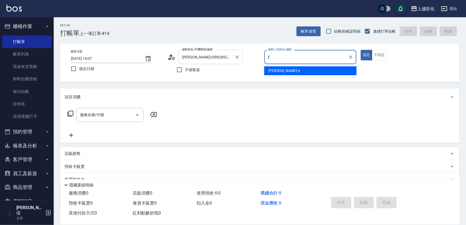
type input "[PERSON_NAME]-e"
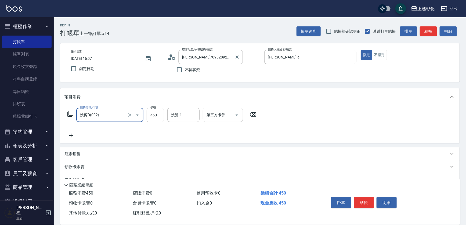
type input "洗剪D(002)"
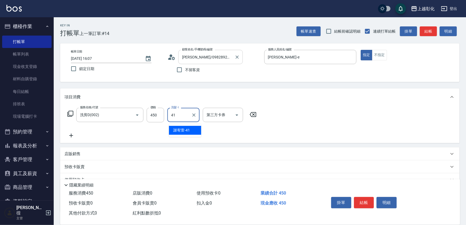
type input "[PERSON_NAME]-41"
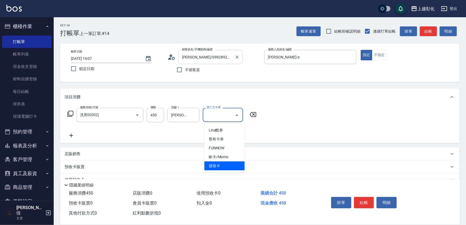
type input "儲值卡"
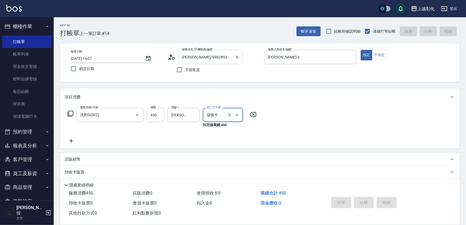
type input "[DATE] 16:08"
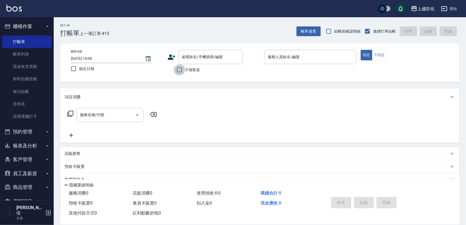
click at [179, 67] on input "不留客資" at bounding box center [179, 69] width 11 height 11
checkbox input "true"
type input "[PERSON_NAME]/0922112378/"
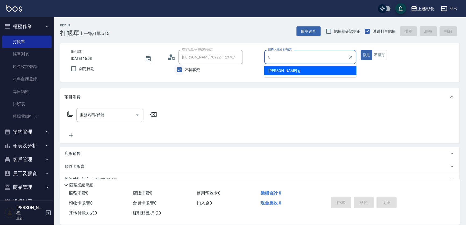
type input "[PERSON_NAME]"
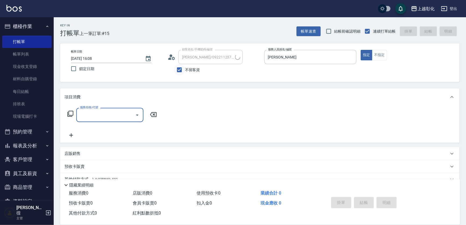
type input "[PERSON_NAME]/0907490267/"
type input "1"
type input "[PERSON_NAME]-e"
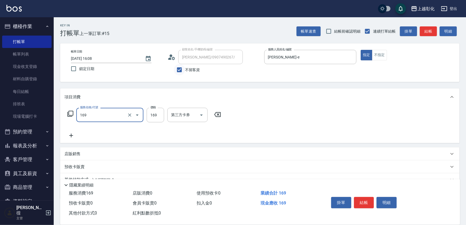
type input "剪髮(169)"
type input "200"
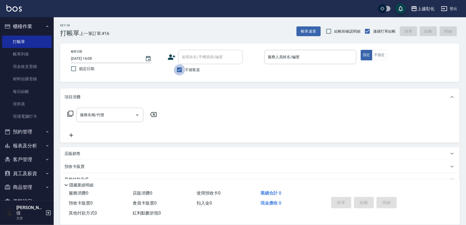
click at [179, 67] on input "不留客資" at bounding box center [179, 69] width 11 height 11
checkbox input "false"
click at [197, 51] on div "顧客姓名/手機號碼/編號" at bounding box center [211, 57] width 65 height 14
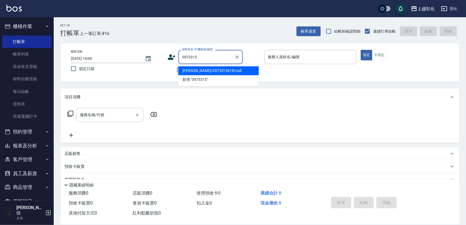
type input "[PERSON_NAME]/0975315618/null"
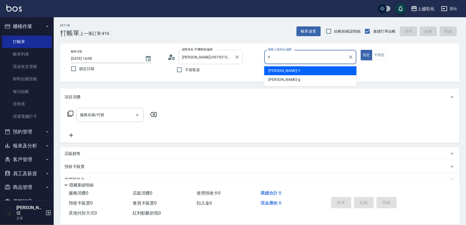
type input "[PERSON_NAME]-Y"
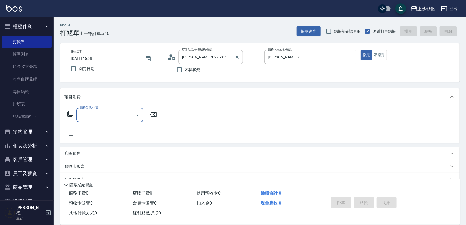
type input "1"
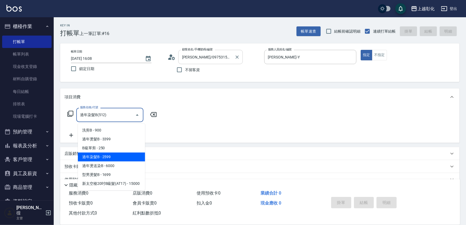
type input "過年染髮B(512)"
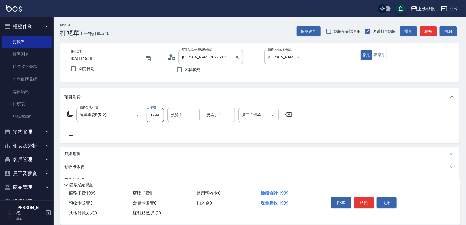
type input "1999"
type input "[PERSON_NAME]-41"
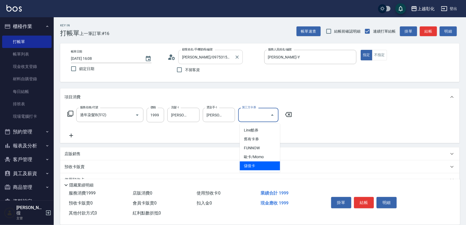
type input "儲值卡"
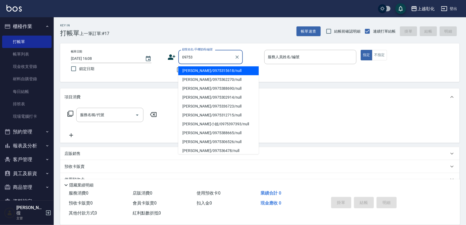
type input "[PERSON_NAME]/0975315618/null"
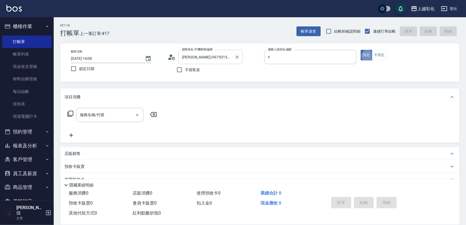
type input "[PERSON_NAME]-Y"
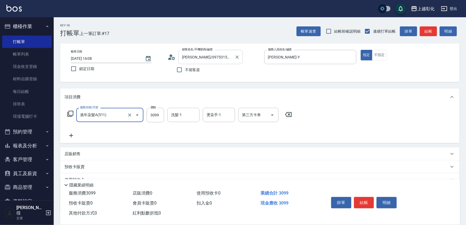
type input "過年染髮A(511)"
type input "2999"
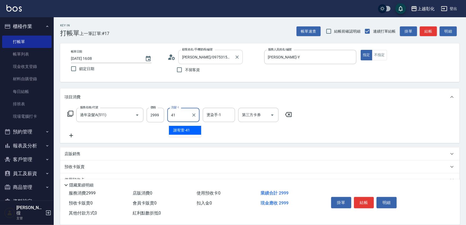
type input "[PERSON_NAME]-41"
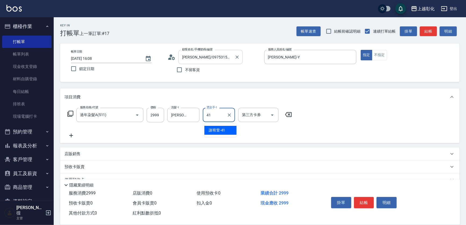
type input "[PERSON_NAME]-41"
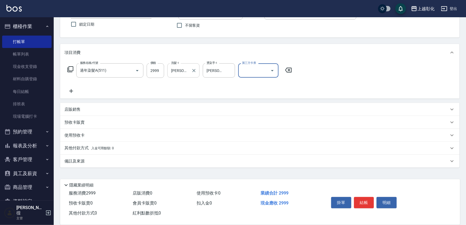
scroll to position [47, 0]
click at [88, 147] on p "其他付款方式 入金可用餘額: 0" at bounding box center [89, 148] width 49 height 6
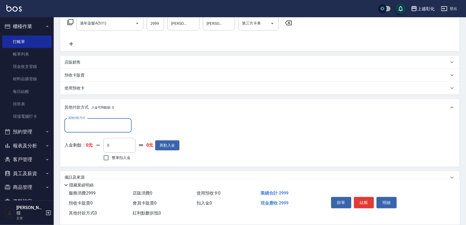
scroll to position [91, 0]
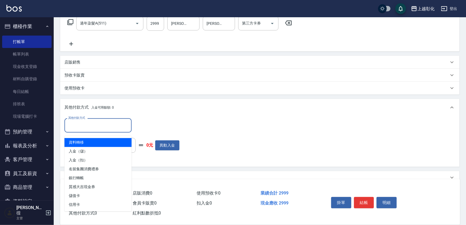
click at [101, 124] on input "其他付款方式" at bounding box center [98, 124] width 62 height 9
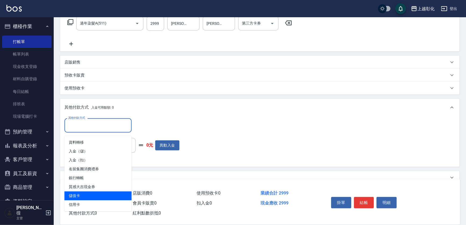
drag, startPoint x: 88, startPoint y: 188, endPoint x: 88, endPoint y: 194, distance: 6.2
click at [88, 194] on ul "資料轉移 入金（儲） 入金（扣） 名留集團消費禮券 銀行轉帳 質感大吉現金券 儲值卡 信用卡" at bounding box center [98, 173] width 67 height 75
click at [88, 194] on span "儲值卡" at bounding box center [98, 195] width 67 height 9
type input "儲值卡"
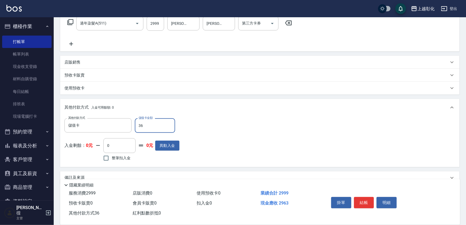
type input "361"
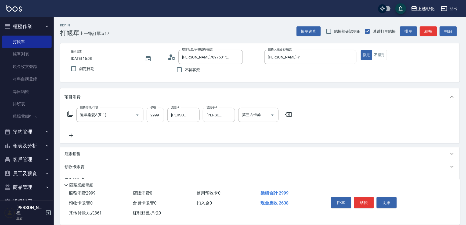
scroll to position [0, 0]
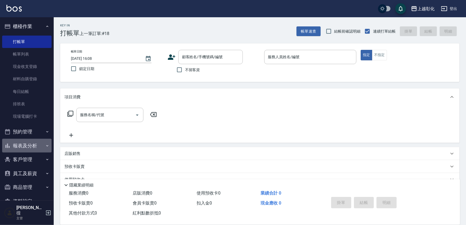
drag, startPoint x: 29, startPoint y: 150, endPoint x: 29, endPoint y: 145, distance: 5.1
click at [29, 149] on button "報表及分析" at bounding box center [26, 145] width 49 height 14
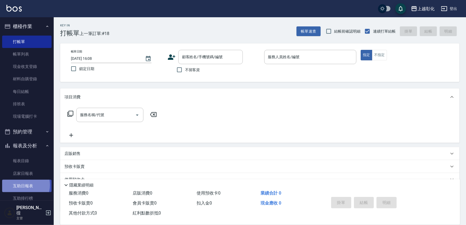
click at [22, 185] on link "互助日報表" at bounding box center [26, 185] width 49 height 12
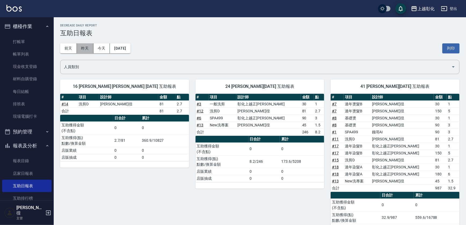
click at [86, 48] on button "昨天" at bounding box center [85, 48] width 17 height 10
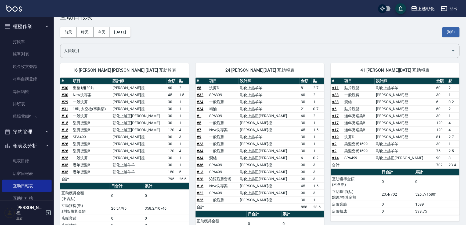
scroll to position [24, 0]
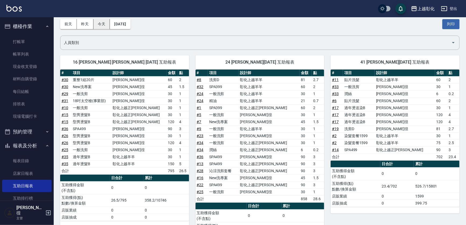
click at [100, 21] on button "今天" at bounding box center [102, 24] width 17 height 10
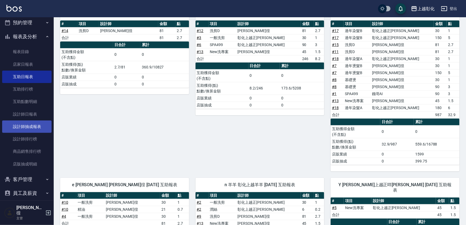
scroll to position [137, 0]
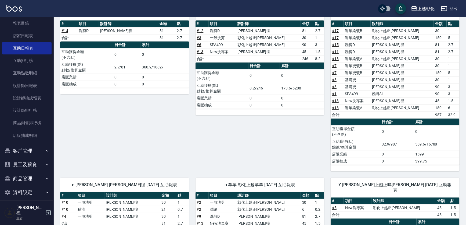
click at [22, 147] on button "客戶管理" at bounding box center [26, 151] width 49 height 14
click at [31, 165] on link "客戶列表" at bounding box center [26, 165] width 49 height 12
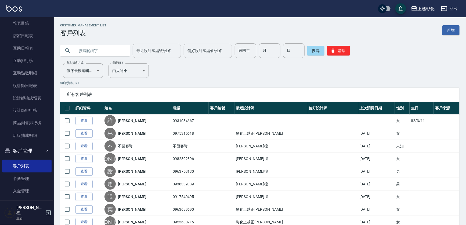
click at [112, 53] on input "text" at bounding box center [100, 50] width 51 height 15
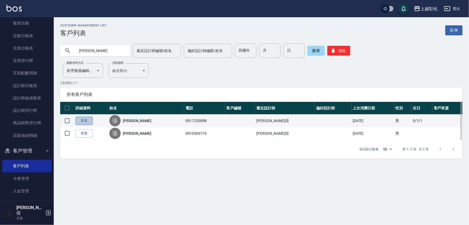
click at [87, 123] on link "查看" at bounding box center [84, 120] width 17 height 8
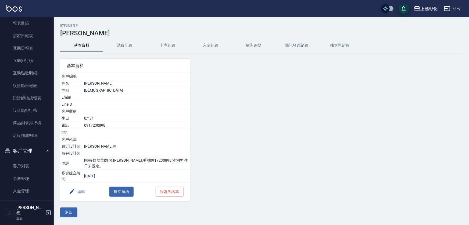
click at [204, 45] on button "入金紀錄" at bounding box center [210, 45] width 43 height 13
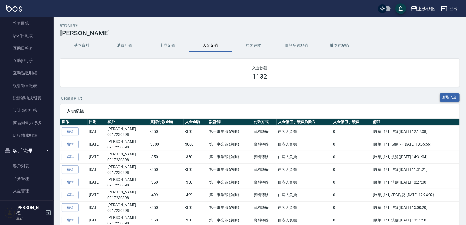
click at [446, 98] on button "新增入金" at bounding box center [450, 97] width 20 height 8
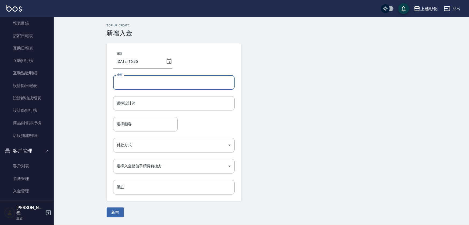
click at [163, 81] on input "金額" at bounding box center [174, 82] width 122 height 15
click at [145, 102] on input "選擇設計師" at bounding box center [174, 102] width 117 height 9
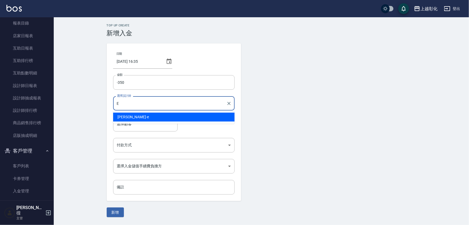
click at [142, 117] on div "[PERSON_NAME] -e" at bounding box center [174, 116] width 122 height 9
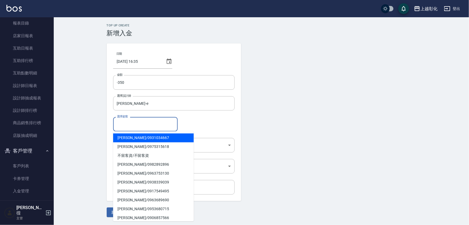
click at [141, 122] on input "選擇顧客" at bounding box center [146, 123] width 60 height 9
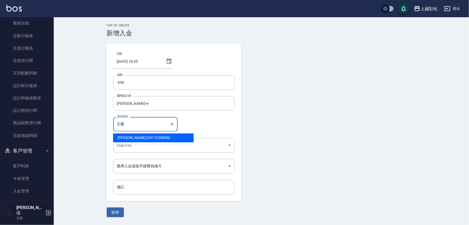
click at [128, 140] on span "[PERSON_NAME]/ 0917230898 /" at bounding box center [153, 137] width 81 height 9
click at [129, 145] on body "上越彰化 登出 櫃檯作業 打帳單 帳單列表 現金收支登錄 材料自購登錄 每日結帳 排班表 現場電腦打卡 預約管理 預約管理 單日預約紀錄 單週預約紀錄 報表及…" at bounding box center [234, 112] width 469 height 225
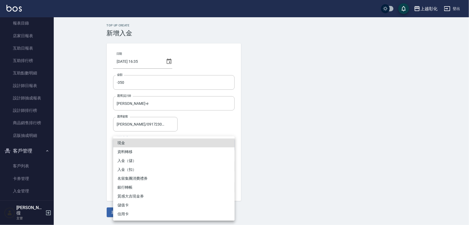
click at [139, 168] on li "入金（扣）" at bounding box center [174, 169] width 122 height 9
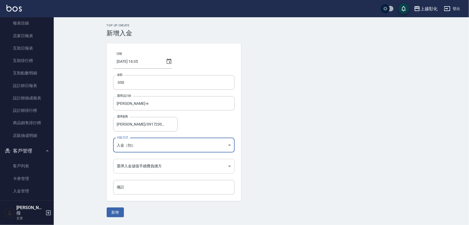
click at [141, 165] on body "上越彰化 登出 櫃檯作業 打帳單 帳單列表 現金收支登錄 材料自購登錄 每日結帳 排班表 現場電腦打卡 預約管理 預約管理 單日預約紀錄 單週預約紀錄 報表及…" at bounding box center [234, 112] width 469 height 225
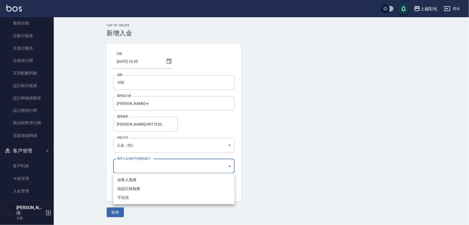
click at [140, 195] on li "不扣項" at bounding box center [174, 197] width 122 height 9
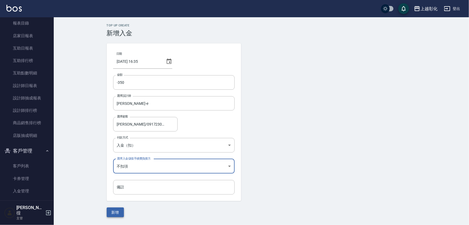
click at [118, 214] on button "新增" at bounding box center [115, 212] width 17 height 10
